Goal: Task Accomplishment & Management: Use online tool/utility

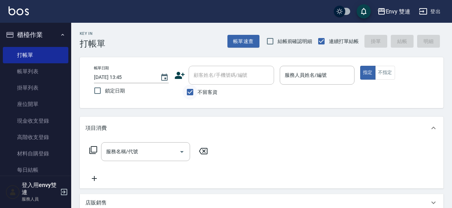
click at [197, 92] on div "顧客姓名/手機號碼/編號 顧客姓名/手機號碼/編號 不留客資" at bounding box center [225, 83] width 100 height 34
click at [197, 92] on input "不留客資" at bounding box center [190, 92] width 15 height 15
checkbox input "false"
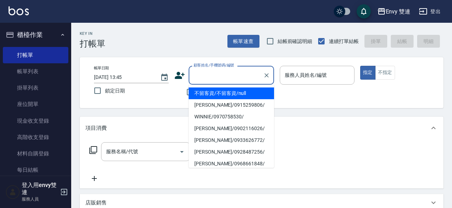
click at [215, 72] on div "顧客姓名/手機號碼/編號 顧客姓名/手機號碼/編號" at bounding box center [231, 75] width 85 height 19
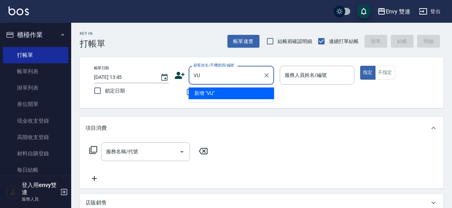
type input "V"
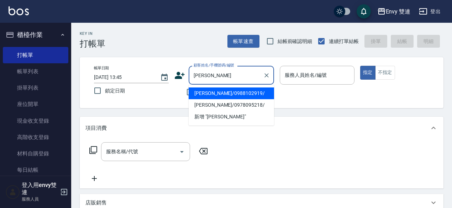
click at [230, 92] on li "[PERSON_NAME]/0988102919/" at bounding box center [231, 94] width 85 height 12
type input "[PERSON_NAME]/0988102919/"
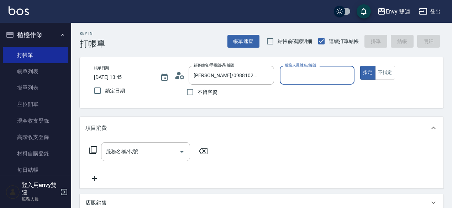
type input "Zoe-9"
click at [138, 143] on div "服務名稱/代號" at bounding box center [145, 151] width 89 height 19
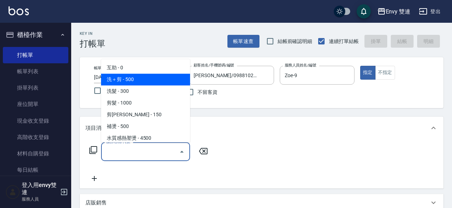
click at [137, 77] on span "洗＋剪 - 500" at bounding box center [145, 80] width 89 height 12
type input "洗＋剪(100)"
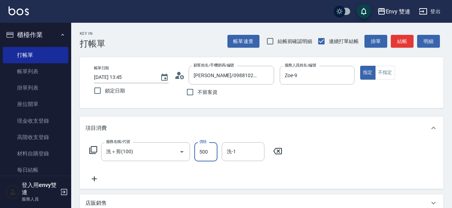
click at [208, 155] on input "500" at bounding box center [206, 151] width 23 height 19
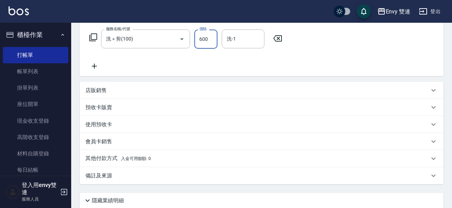
scroll to position [114, 0]
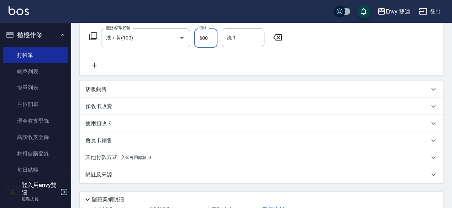
type input "600"
click at [116, 156] on p "其他付款方式 入金可用餘額: 0" at bounding box center [118, 158] width 66 height 8
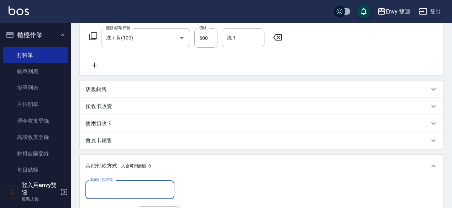
scroll to position [0, 0]
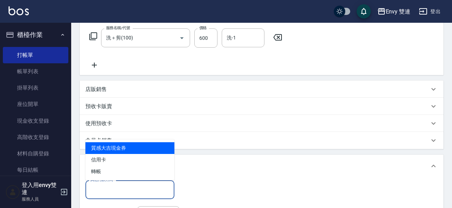
click at [108, 187] on input "其他付款方式" at bounding box center [130, 190] width 83 height 12
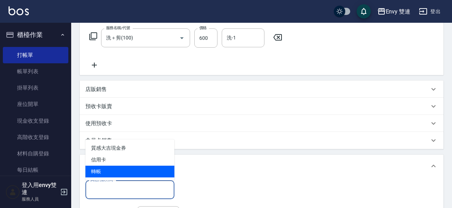
click at [107, 171] on span "轉帳" at bounding box center [129, 172] width 89 height 12
type input "轉帳"
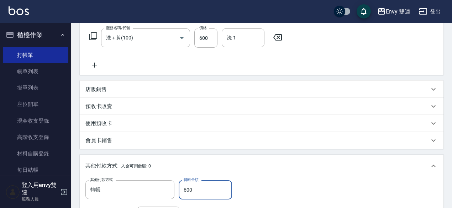
scroll to position [253, 0]
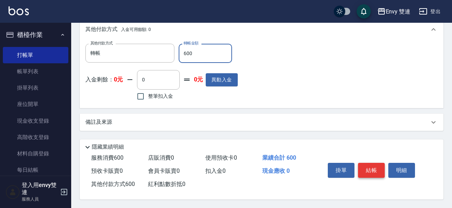
type input "600"
click at [372, 172] on button "結帳" at bounding box center [371, 170] width 27 height 15
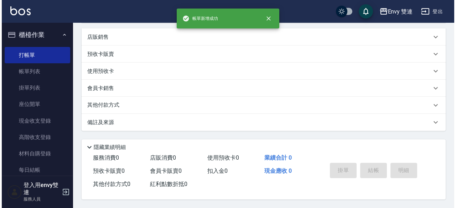
scroll to position [0, 0]
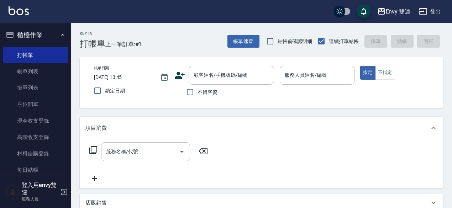
click at [185, 79] on icon at bounding box center [180, 75] width 11 height 11
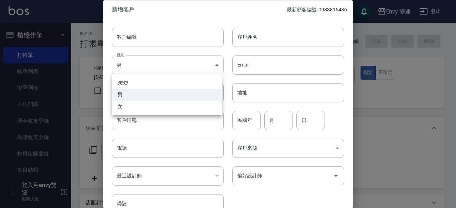
click at [191, 66] on body "Envy 雙連 登出 櫃檯作業 打帳單 帳單列表 掛單列表 座位開單 現金收支登錄 高階收支登錄 材料自購登錄 每日結帳 排班表 掃碼打卡 預約管理 預約管理…" at bounding box center [228, 187] width 456 height 374
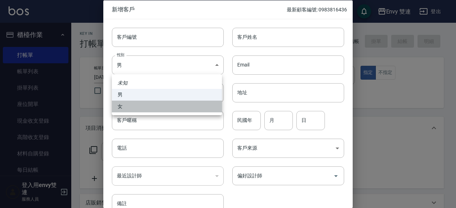
click at [181, 105] on li "女" at bounding box center [167, 107] width 110 height 12
type input "[DEMOGRAPHIC_DATA]"
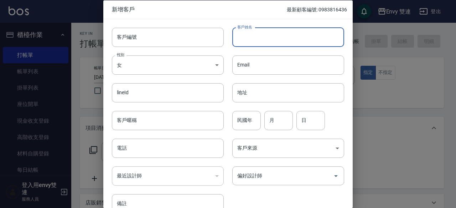
click at [268, 37] on input "客戶姓名" at bounding box center [288, 36] width 112 height 19
type input "陳品蓉"
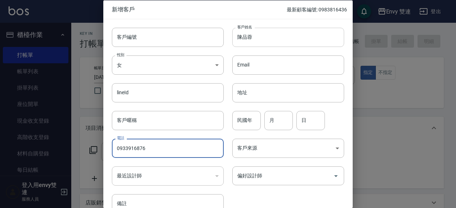
type input "0933916876"
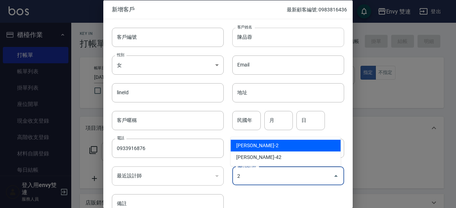
type input "[PERSON_NAME]"
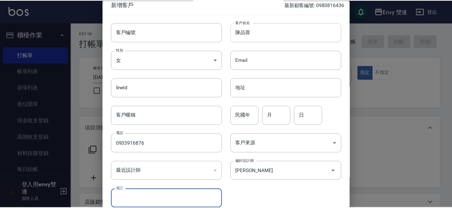
scroll to position [38, 0]
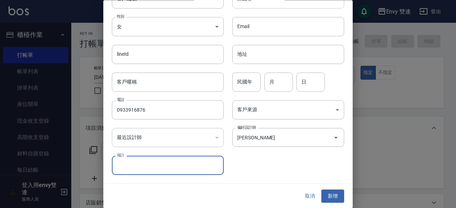
click at [321, 190] on button "新增" at bounding box center [332, 196] width 23 height 13
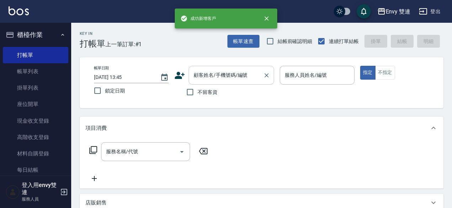
click at [230, 84] on div "顧客姓名/手機號碼/編號" at bounding box center [231, 75] width 85 height 19
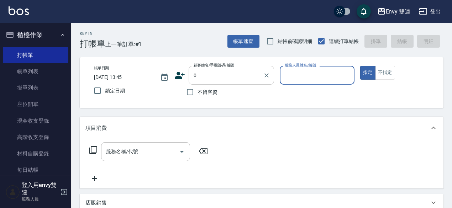
click at [233, 73] on input "0" at bounding box center [226, 75] width 68 height 12
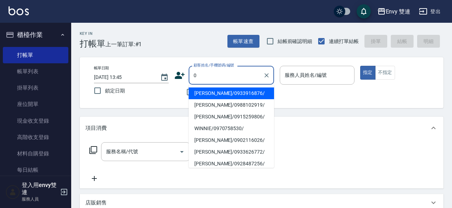
type input "[PERSON_NAME]/0933916876/"
click at [361, 66] on button "指定" at bounding box center [368, 73] width 15 height 14
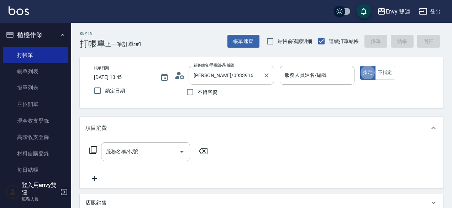
type input "Ina-2"
type button "true"
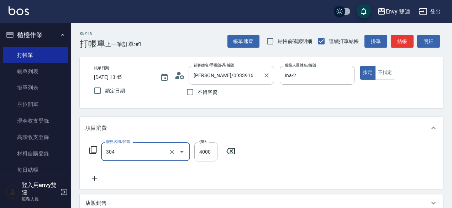
type input "縮毛矯正 (304)"
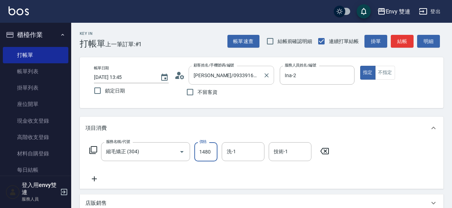
type input "1480"
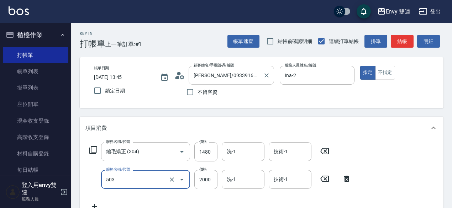
type input "日本結構二段式(503)"
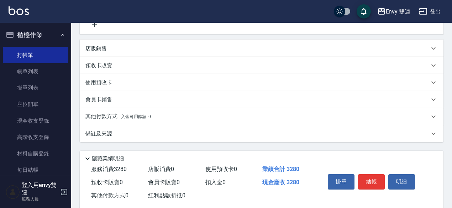
scroll to position [197, 0]
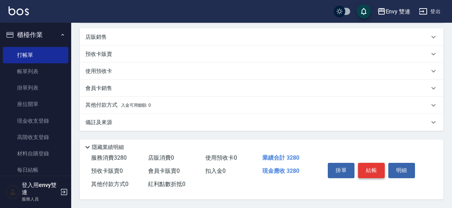
type input "1800"
click at [373, 170] on button "結帳" at bounding box center [371, 170] width 27 height 15
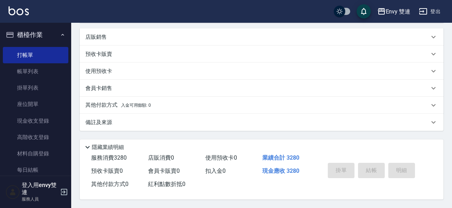
type input "[DATE] 13:53"
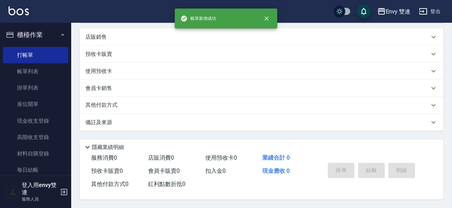
scroll to position [0, 0]
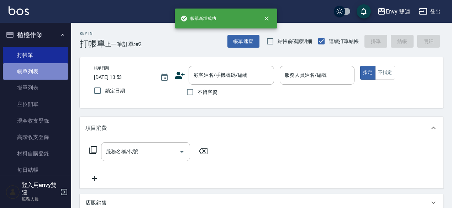
click at [59, 64] on link "帳單列表" at bounding box center [36, 71] width 66 height 16
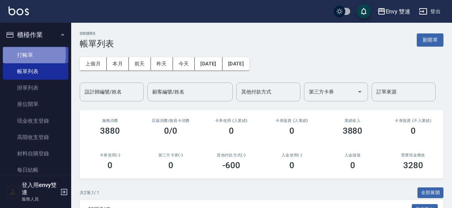
click at [15, 55] on link "打帳單" at bounding box center [36, 55] width 66 height 16
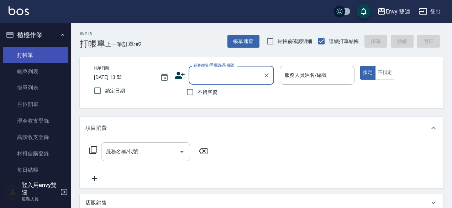
type input "4"
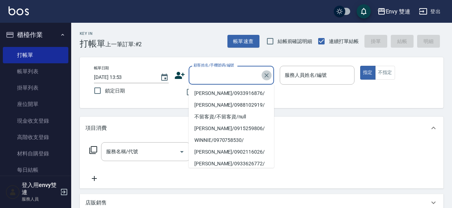
click at [267, 79] on button "Clear" at bounding box center [267, 76] width 10 height 10
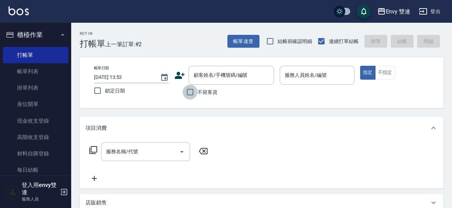
drag, startPoint x: 185, startPoint y: 98, endPoint x: 192, endPoint y: 95, distance: 8.0
click at [192, 95] on input "不留客資" at bounding box center [190, 92] width 15 height 15
checkbox input "true"
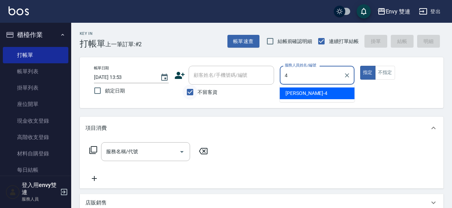
type input "[PERSON_NAME]-4"
type button "true"
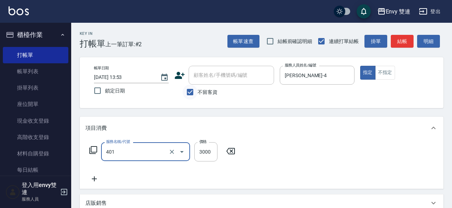
type input "染髮(401)"
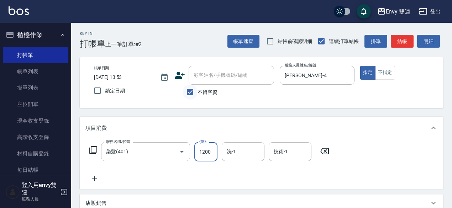
type input "1200"
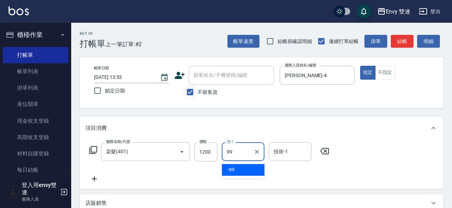
type input "-99"
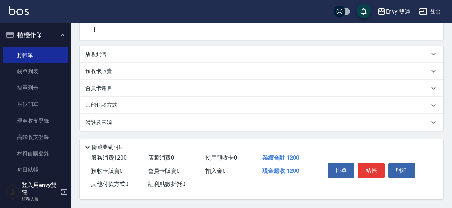
scroll to position [152, 0]
type input "-99"
click at [381, 167] on button "結帳" at bounding box center [371, 170] width 27 height 15
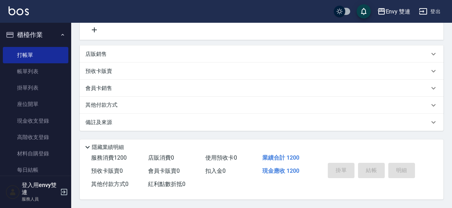
type input "[DATE] 13:54"
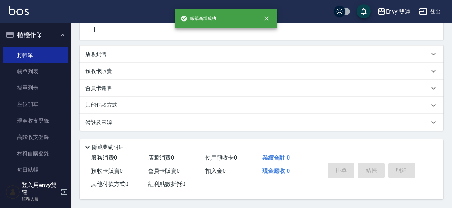
scroll to position [0, 0]
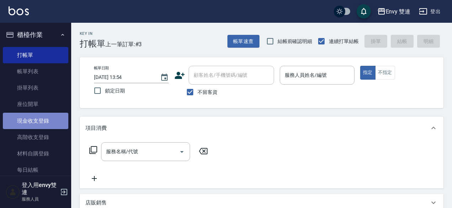
click at [48, 122] on link "現金收支登錄" at bounding box center [36, 121] width 66 height 16
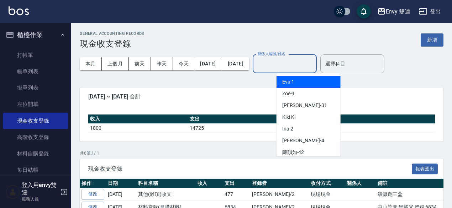
click at [299, 62] on input "關係人編號/姓名" at bounding box center [285, 64] width 58 height 12
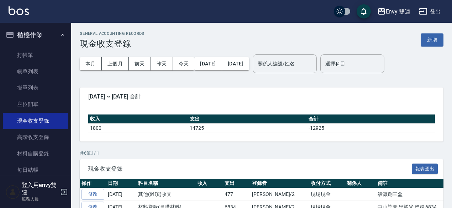
click at [246, 87] on div "GENERAL ACCOUNTING RECORDS 現金收支登錄 新增 本月 上個月 [DATE] [DATE] [DATE] [DATE] [DATE] …" at bounding box center [261, 158] width 381 height 270
click at [427, 40] on button "新增" at bounding box center [432, 39] width 23 height 13
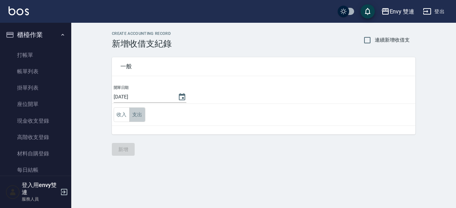
click at [137, 114] on button "支出" at bounding box center [137, 115] width 16 height 15
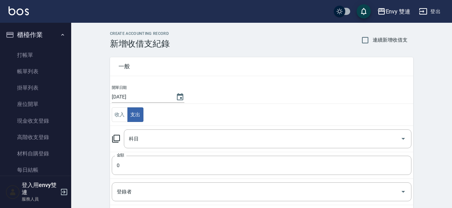
click at [112, 141] on icon at bounding box center [116, 139] width 9 height 9
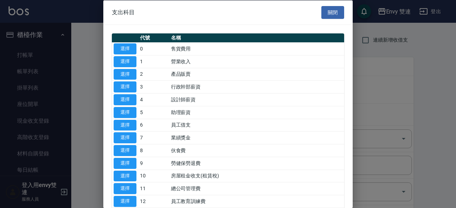
click at [433, 82] on div at bounding box center [228, 104] width 456 height 208
click at [336, 7] on button "關閉" at bounding box center [332, 12] width 23 height 13
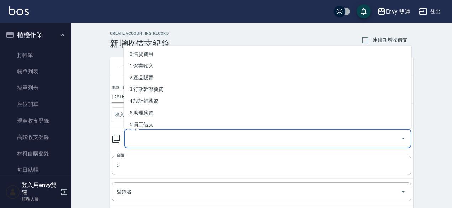
click at [134, 141] on input "科目" at bounding box center [262, 139] width 271 height 12
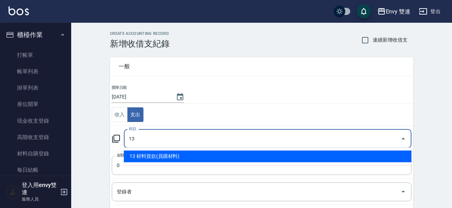
click at [145, 157] on li "13 材料貨款(員購材料)" at bounding box center [268, 157] width 288 height 12
type input "13 材料貨款(員購材料)"
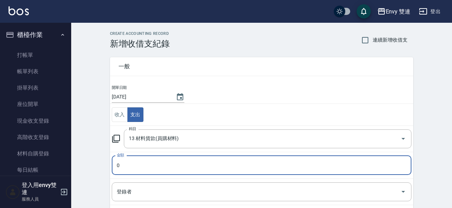
click at [145, 159] on input "0" at bounding box center [262, 165] width 300 height 19
type input "03600"
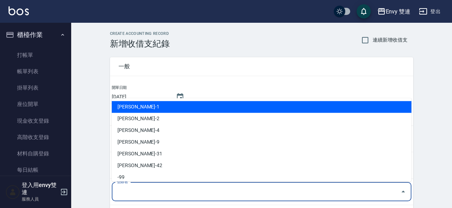
click at [144, 197] on input "登錄者" at bounding box center [256, 192] width 283 height 12
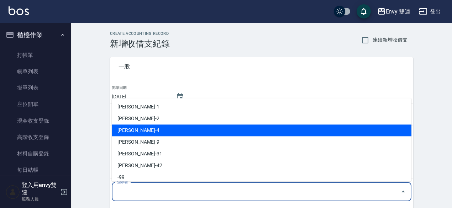
click at [138, 132] on li "[PERSON_NAME]-4" at bounding box center [262, 131] width 300 height 12
type input "[PERSON_NAME]-4"
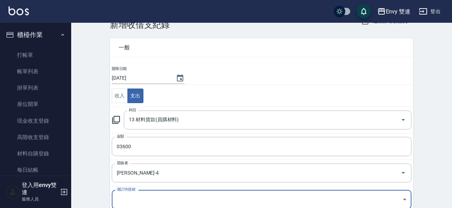
scroll to position [105, 0]
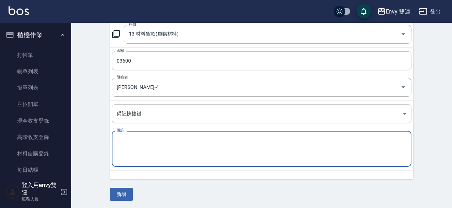
click at [157, 141] on textarea "備註" at bounding box center [262, 149] width 290 height 24
type textarea "[PERSON_NAME]"
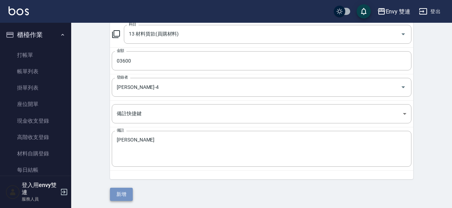
click at [124, 191] on button "新增" at bounding box center [121, 194] width 23 height 13
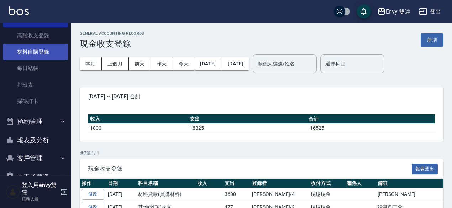
scroll to position [102, 0]
click at [29, 150] on button "客戶管理" at bounding box center [36, 158] width 66 height 19
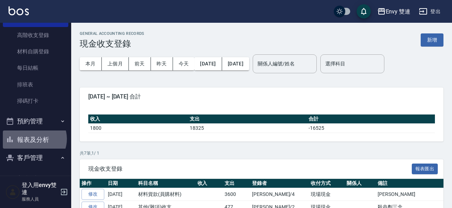
click at [33, 139] on button "報表及分析" at bounding box center [36, 140] width 66 height 19
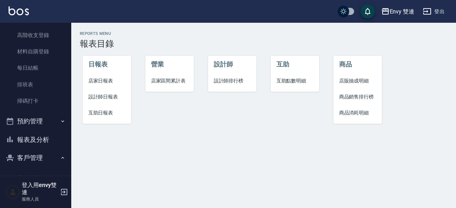
click at [106, 98] on span "設計師日報表" at bounding box center [106, 96] width 37 height 7
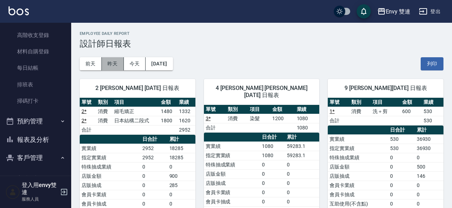
click at [117, 63] on button "昨天" at bounding box center [113, 63] width 22 height 13
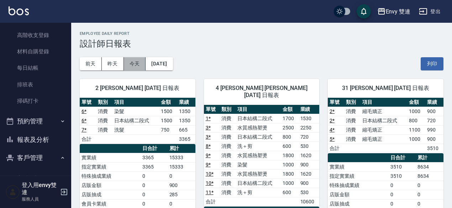
click at [136, 64] on button "今天" at bounding box center [135, 63] width 22 height 13
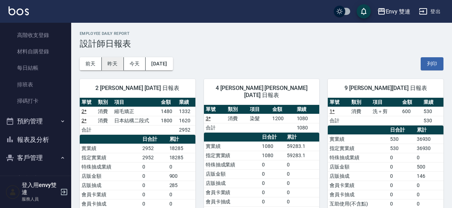
click at [106, 67] on button "昨天" at bounding box center [113, 63] width 22 height 13
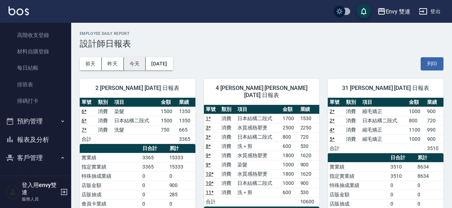
click at [139, 60] on button "今天" at bounding box center [135, 63] width 22 height 13
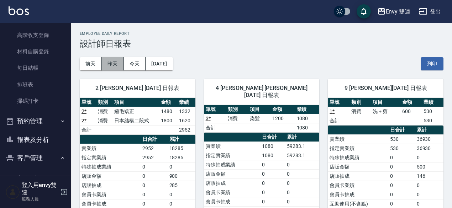
click at [108, 64] on button "昨天" at bounding box center [113, 63] width 22 height 13
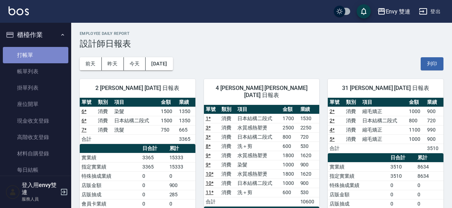
click at [39, 47] on link "打帳單" at bounding box center [36, 55] width 66 height 16
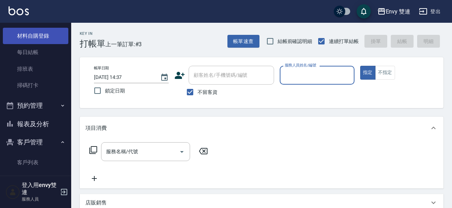
scroll to position [119, 0]
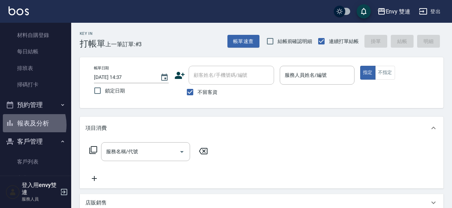
click at [24, 125] on button "報表及分析" at bounding box center [36, 123] width 66 height 19
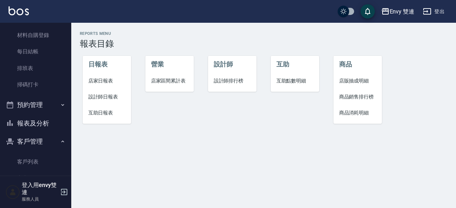
drag, startPoint x: 24, startPoint y: 125, endPoint x: 30, endPoint y: 141, distance: 17.1
click at [30, 141] on ul "櫃檯作業 打帳單 帳單列表 掛單列表 座位開單 現金收支登錄 高階收支登錄 材料自購登錄 每日結帳 排班表 掃碼打卡 預約管理 預約管理 單日預約紀錄 單週預…" at bounding box center [36, 84] width 66 height 360
click at [101, 93] on span "設計師日報表" at bounding box center [106, 96] width 37 height 7
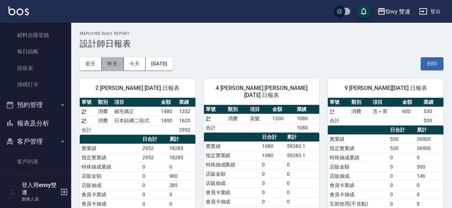
click at [118, 65] on button "昨天" at bounding box center [113, 63] width 22 height 13
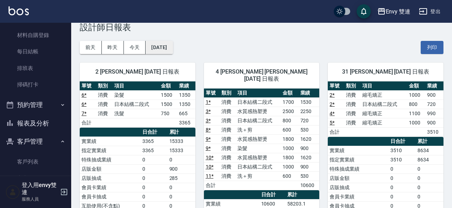
scroll to position [19, 0]
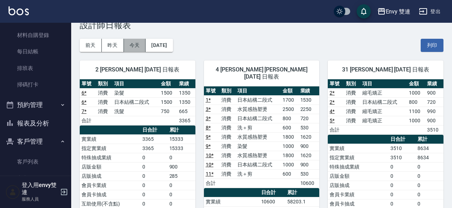
click at [132, 45] on button "今天" at bounding box center [135, 45] width 22 height 13
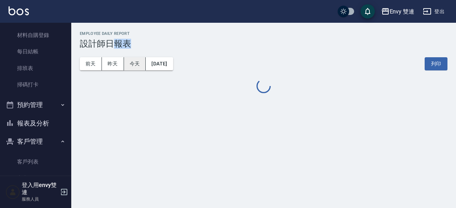
click at [132, 45] on h3 "設計師日報表" at bounding box center [264, 44] width 368 height 10
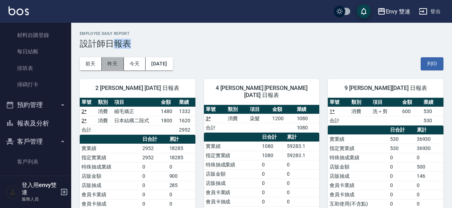
click at [113, 62] on button "昨天" at bounding box center [113, 63] width 22 height 13
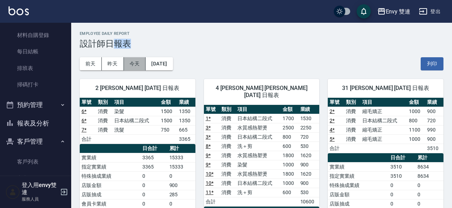
click at [125, 64] on button "今天" at bounding box center [135, 63] width 22 height 13
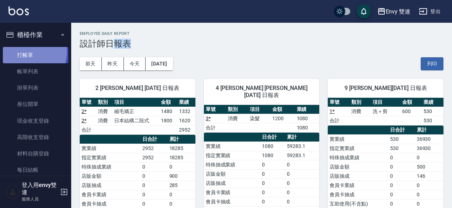
click at [24, 52] on link "打帳單" at bounding box center [36, 55] width 66 height 16
